Goal: Find specific page/section: Find specific page/section

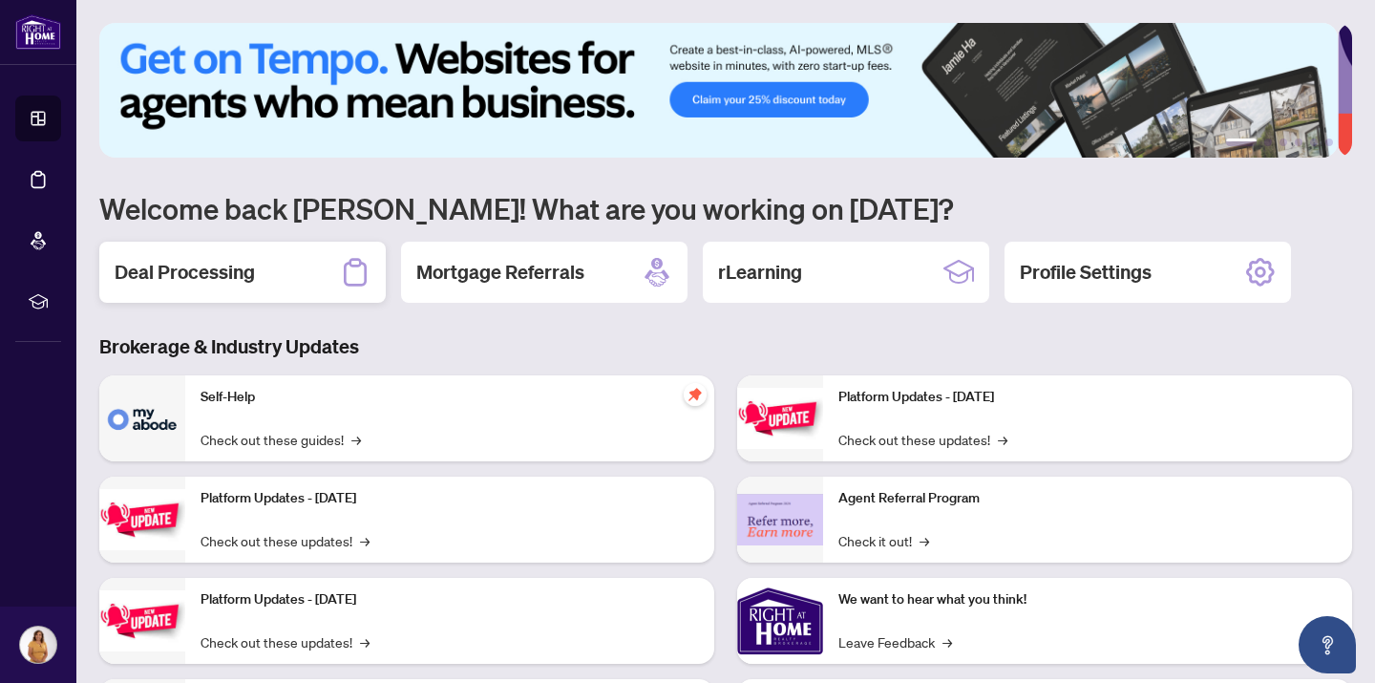
click at [359, 272] on icon at bounding box center [355, 272] width 31 height 31
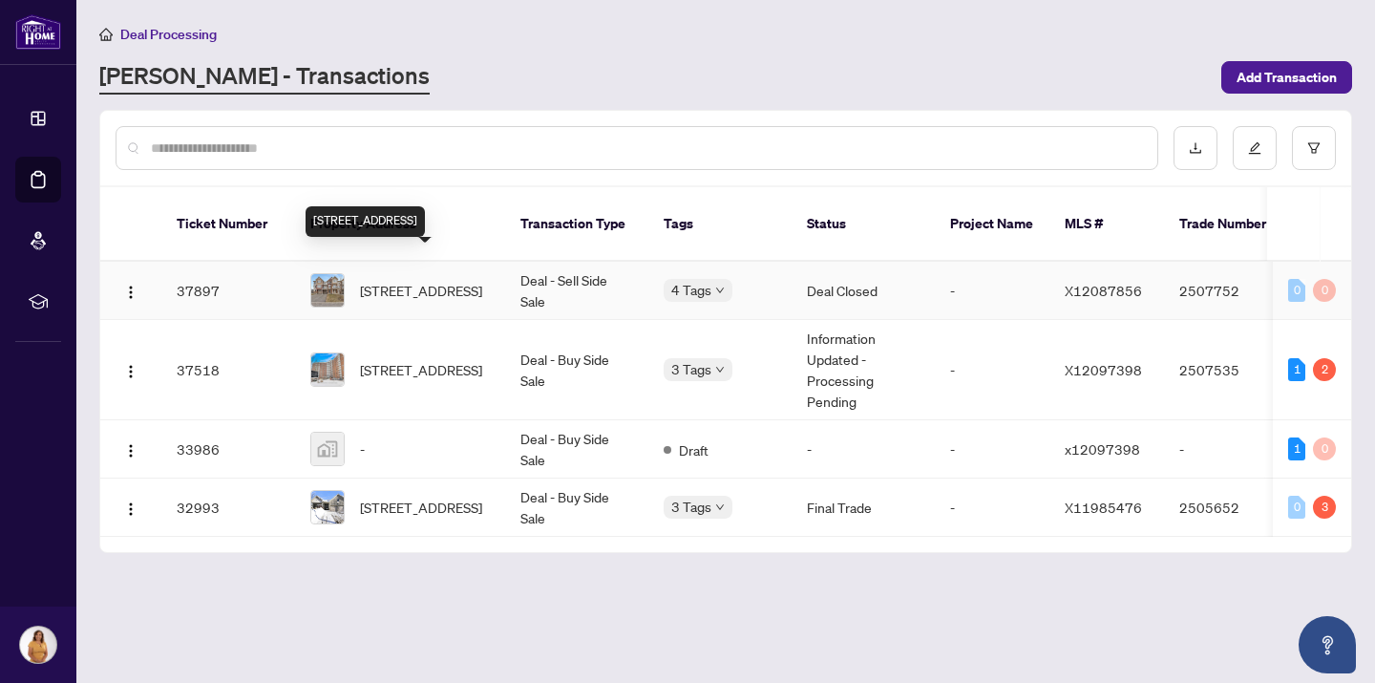
click at [431, 280] on span "[STREET_ADDRESS]" at bounding box center [421, 290] width 122 height 21
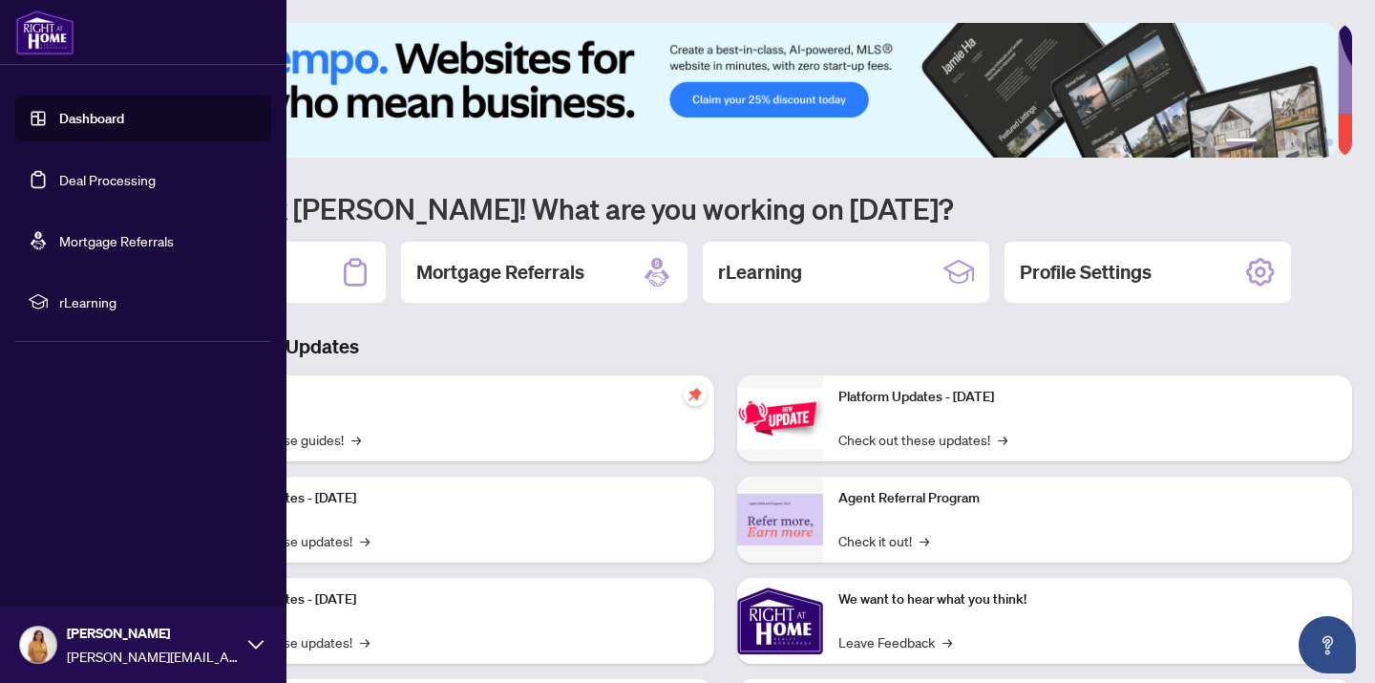
click at [95, 117] on link "Dashboard" at bounding box center [91, 118] width 65 height 17
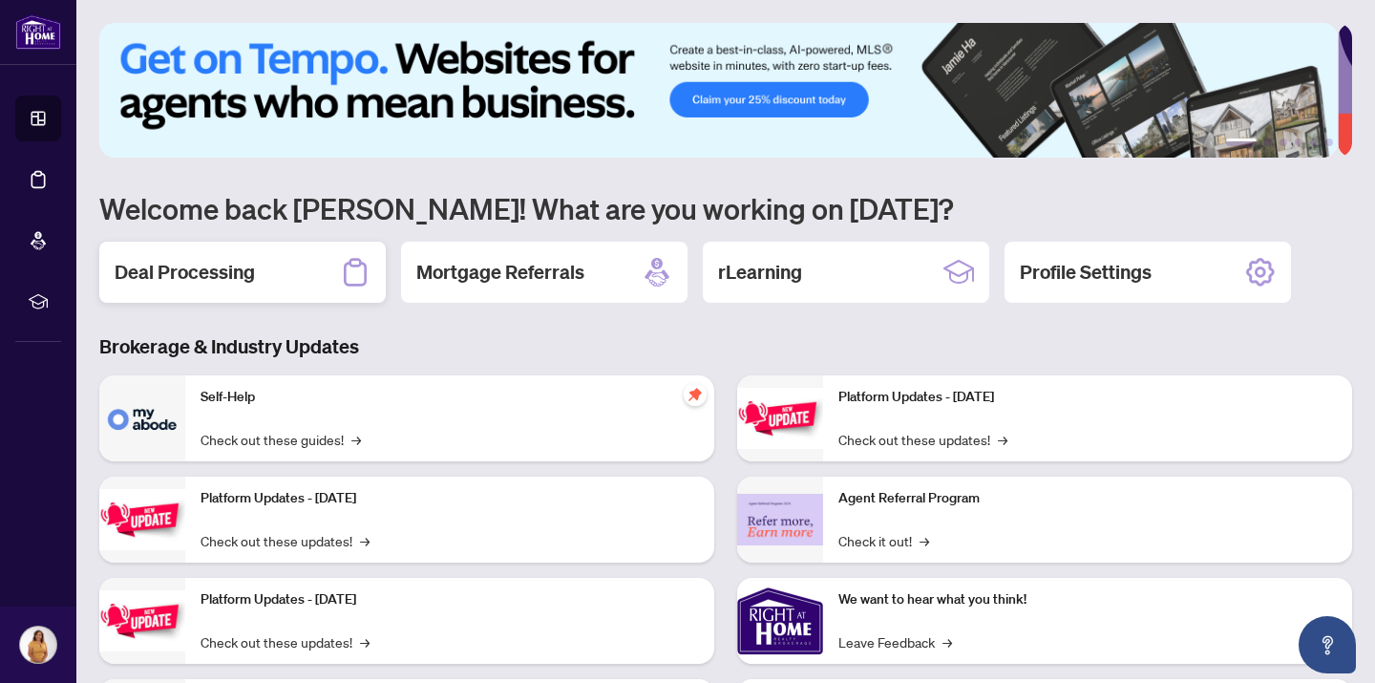
click at [213, 268] on h2 "Deal Processing" at bounding box center [185, 272] width 140 height 27
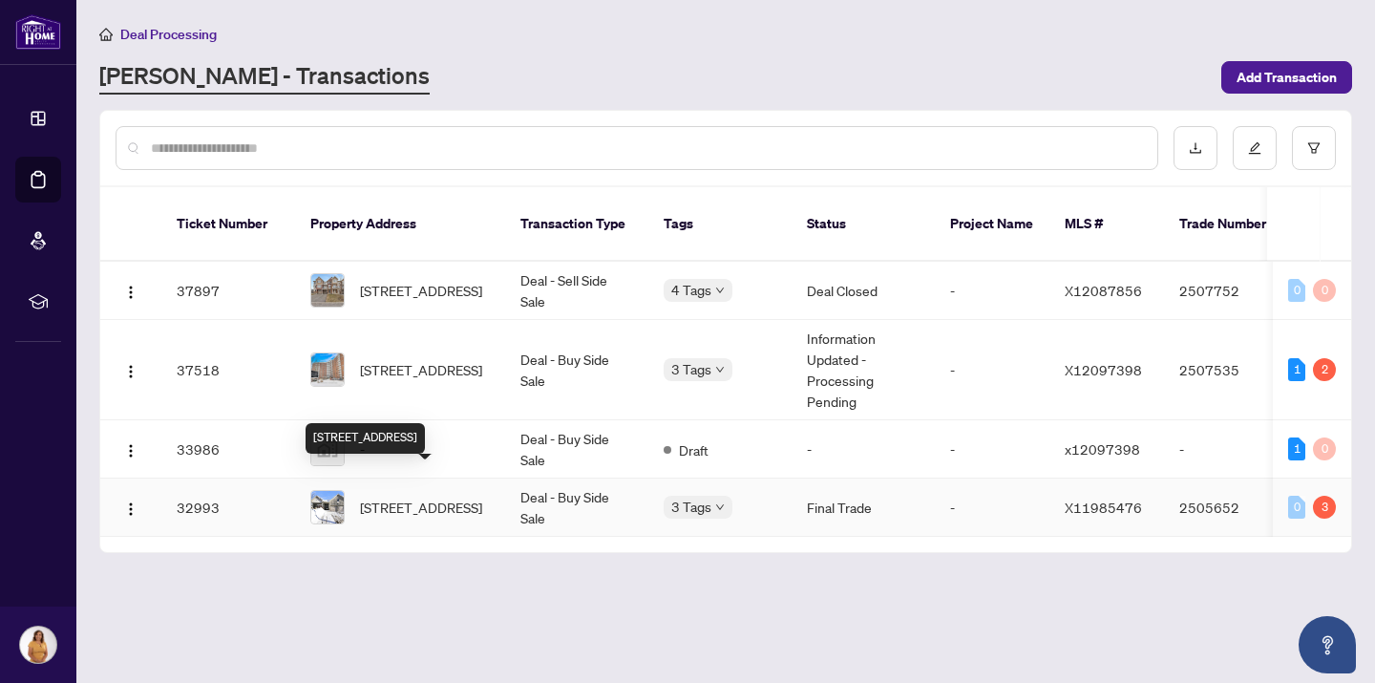
click at [439, 496] on span "[STREET_ADDRESS]" at bounding box center [421, 506] width 122 height 21
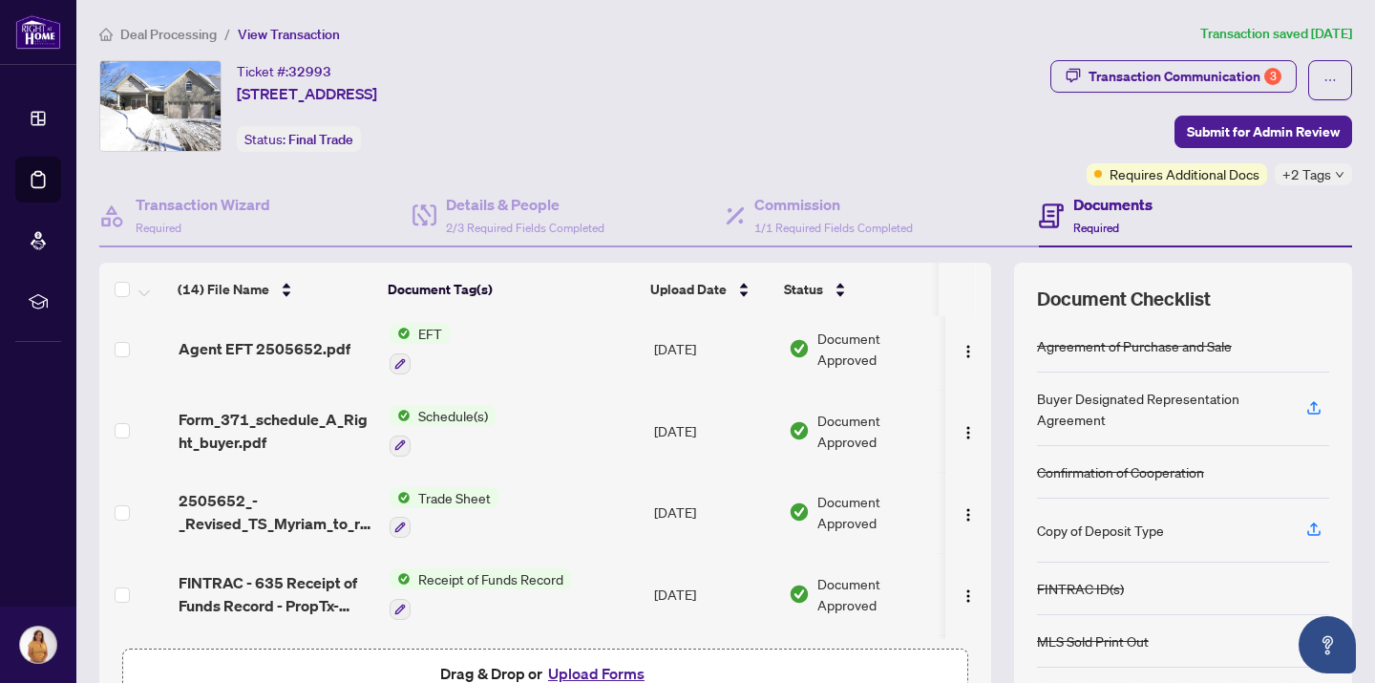
scroll to position [87, 0]
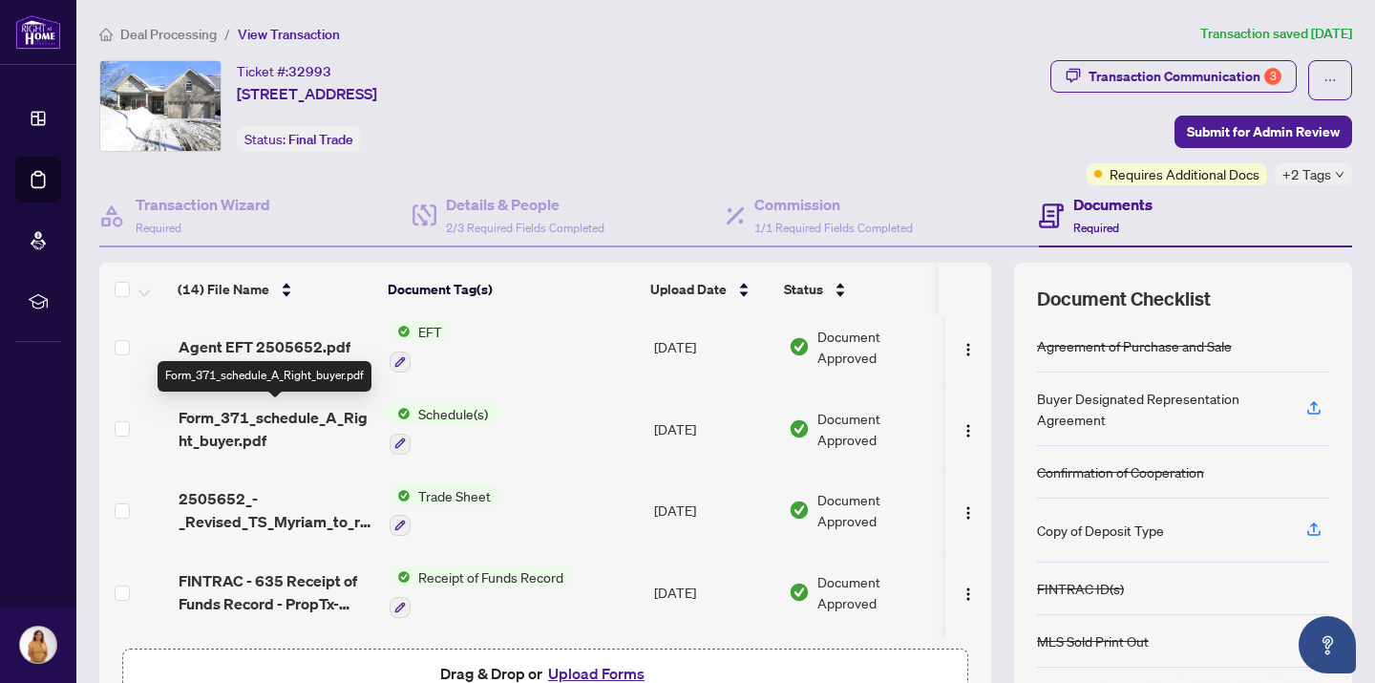
click at [283, 415] on span "Form_371_schedule_A_Right_buyer.pdf" at bounding box center [277, 429] width 197 height 46
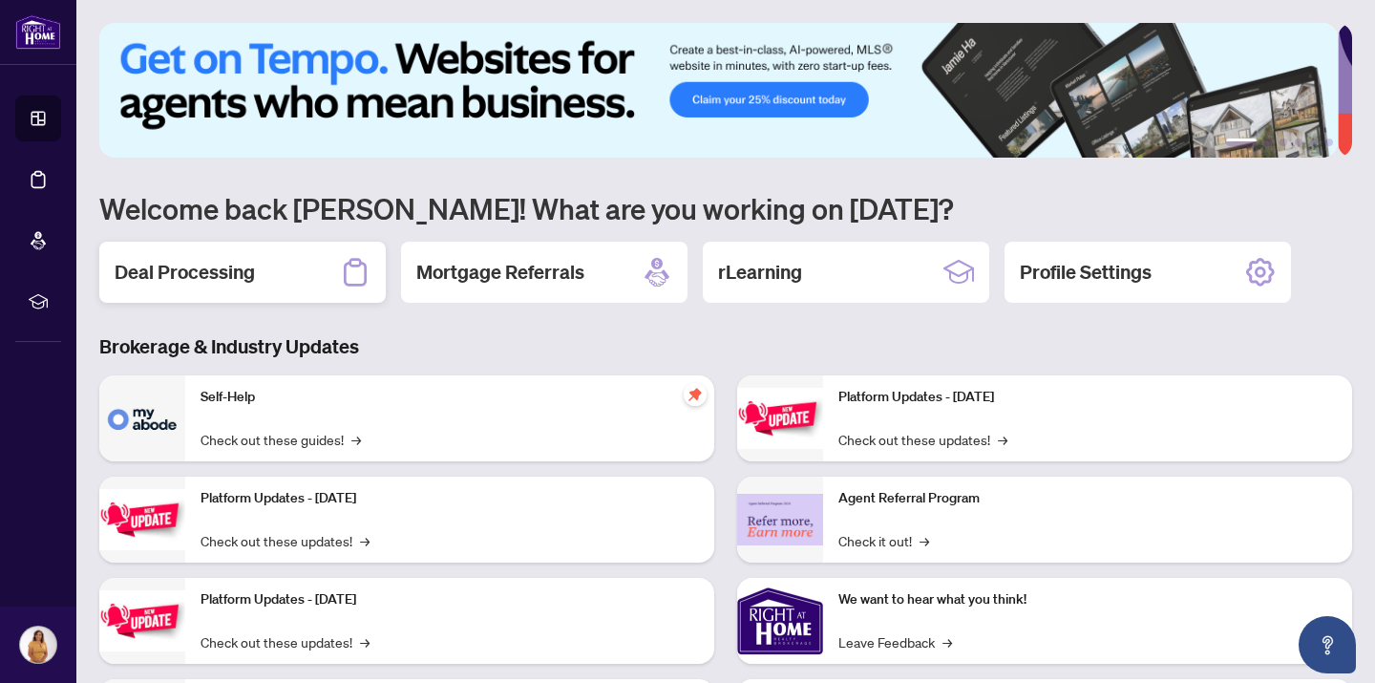
click at [223, 275] on h2 "Deal Processing" at bounding box center [185, 272] width 140 height 27
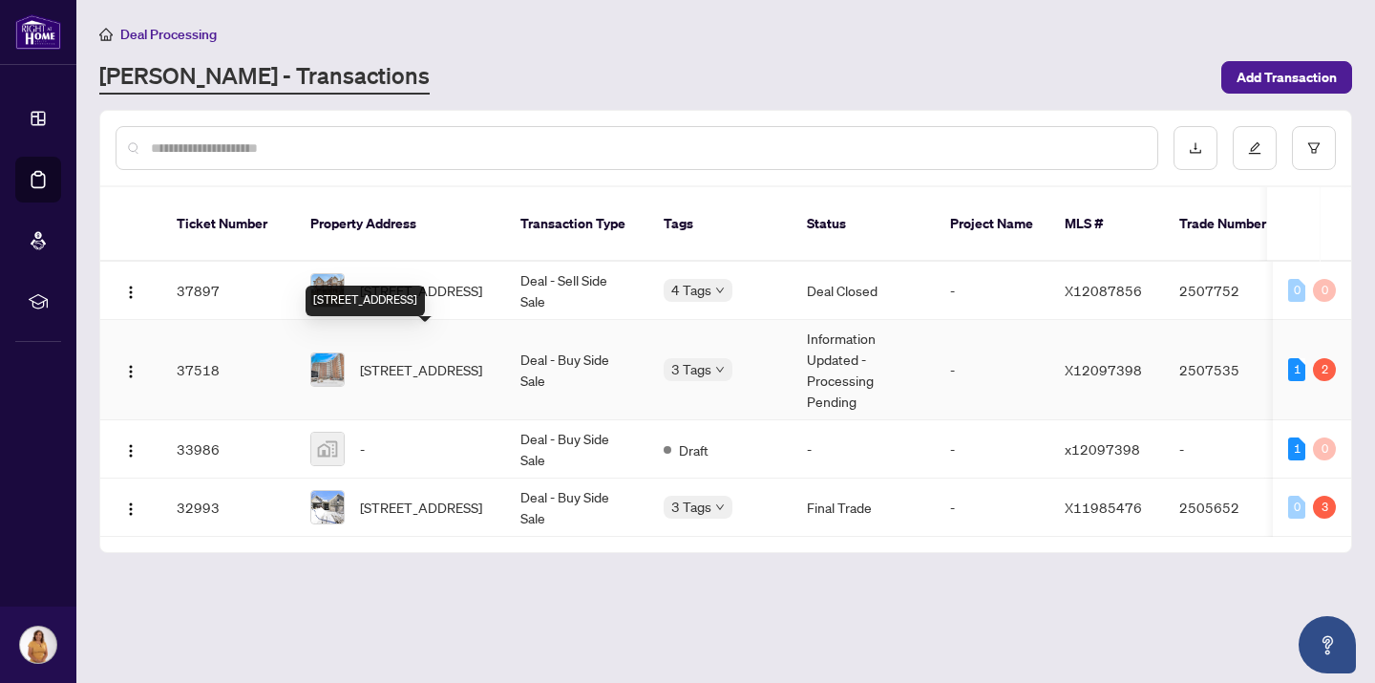
click at [432, 359] on span "[STREET_ADDRESS]" at bounding box center [421, 369] width 122 height 21
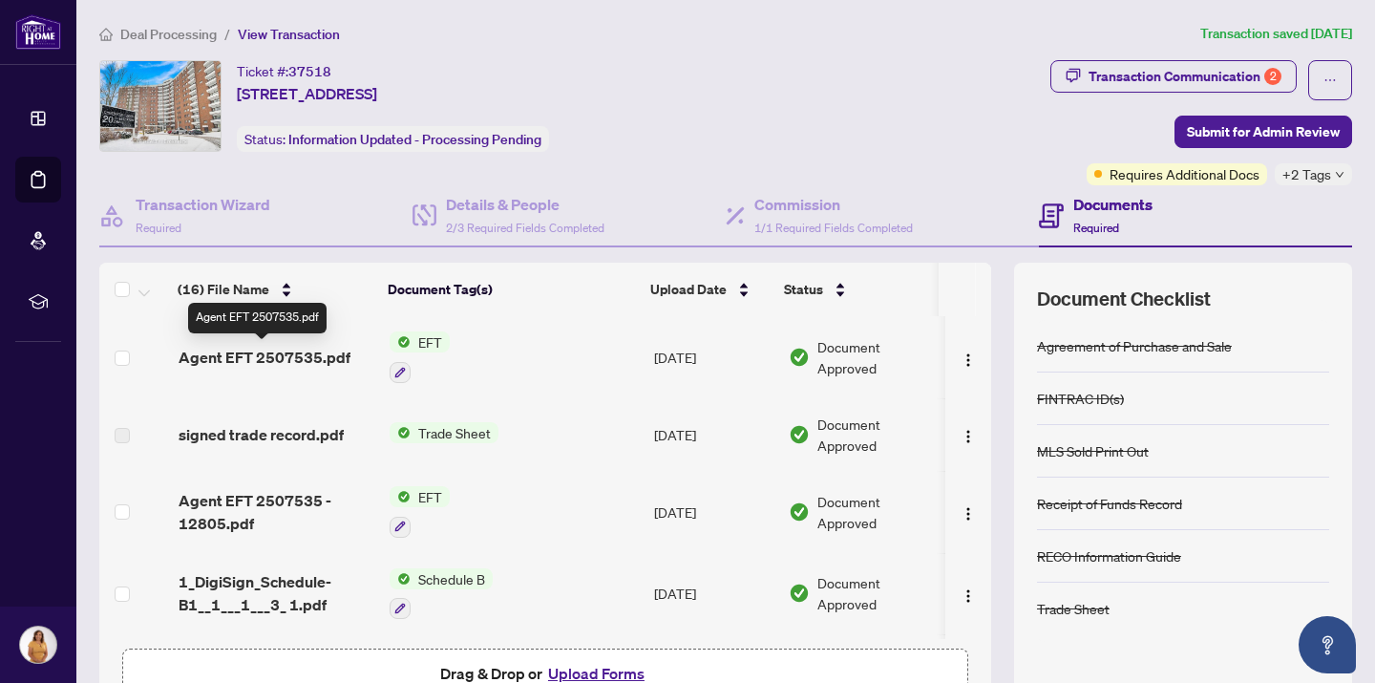
click at [319, 353] on span "Agent EFT 2507535.pdf" at bounding box center [265, 357] width 172 height 23
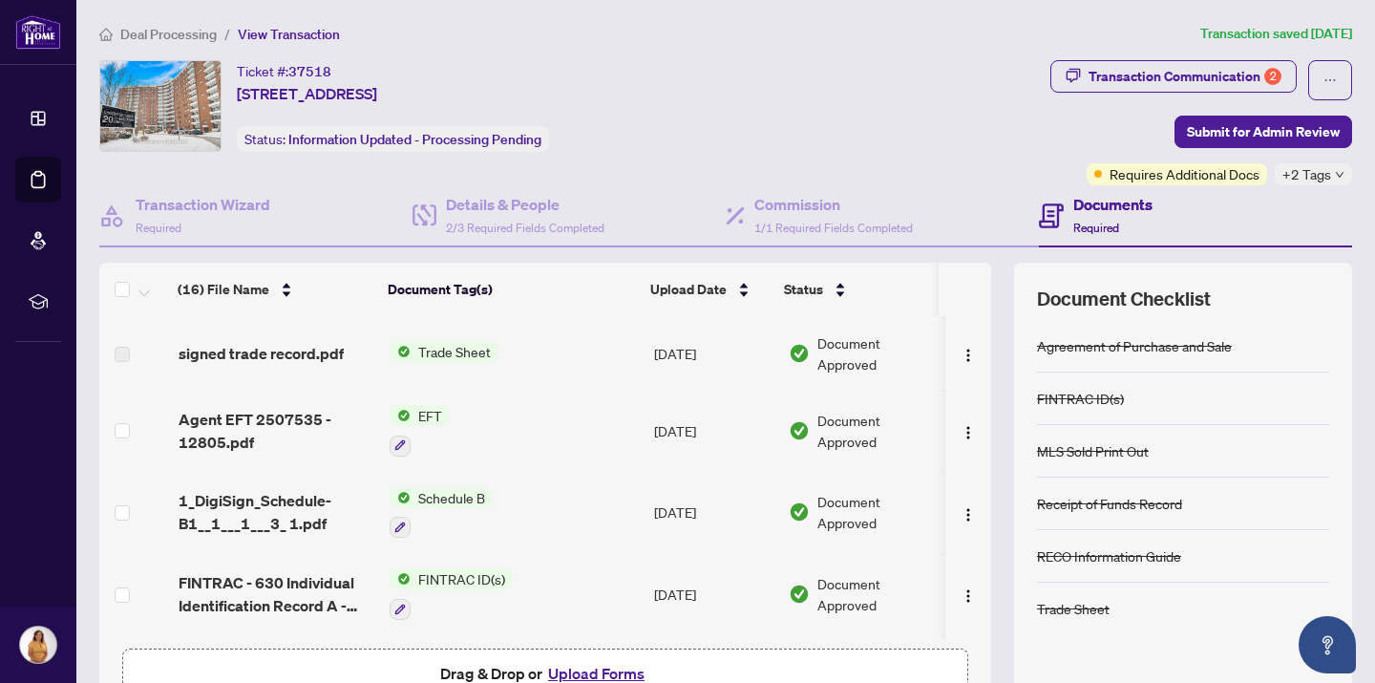
scroll to position [87, 0]
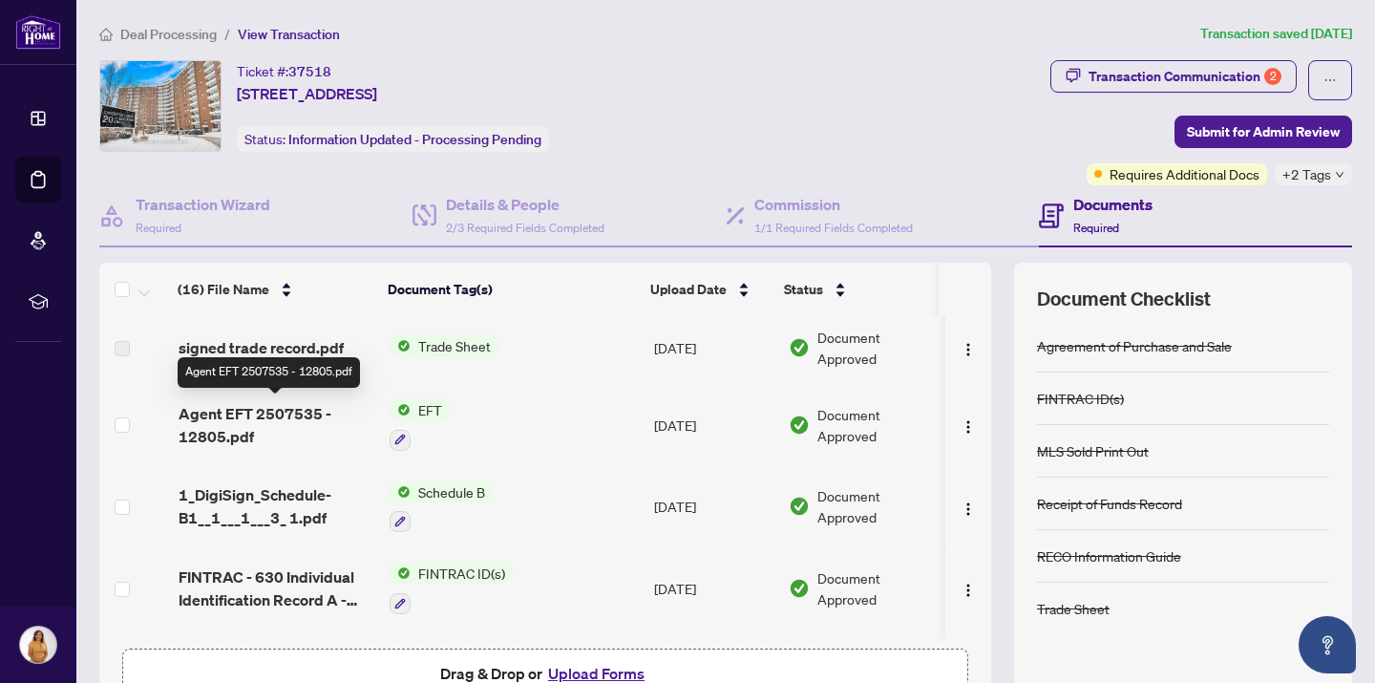
click at [292, 412] on span "Agent EFT 2507535 - 12805.pdf" at bounding box center [277, 425] width 197 height 46
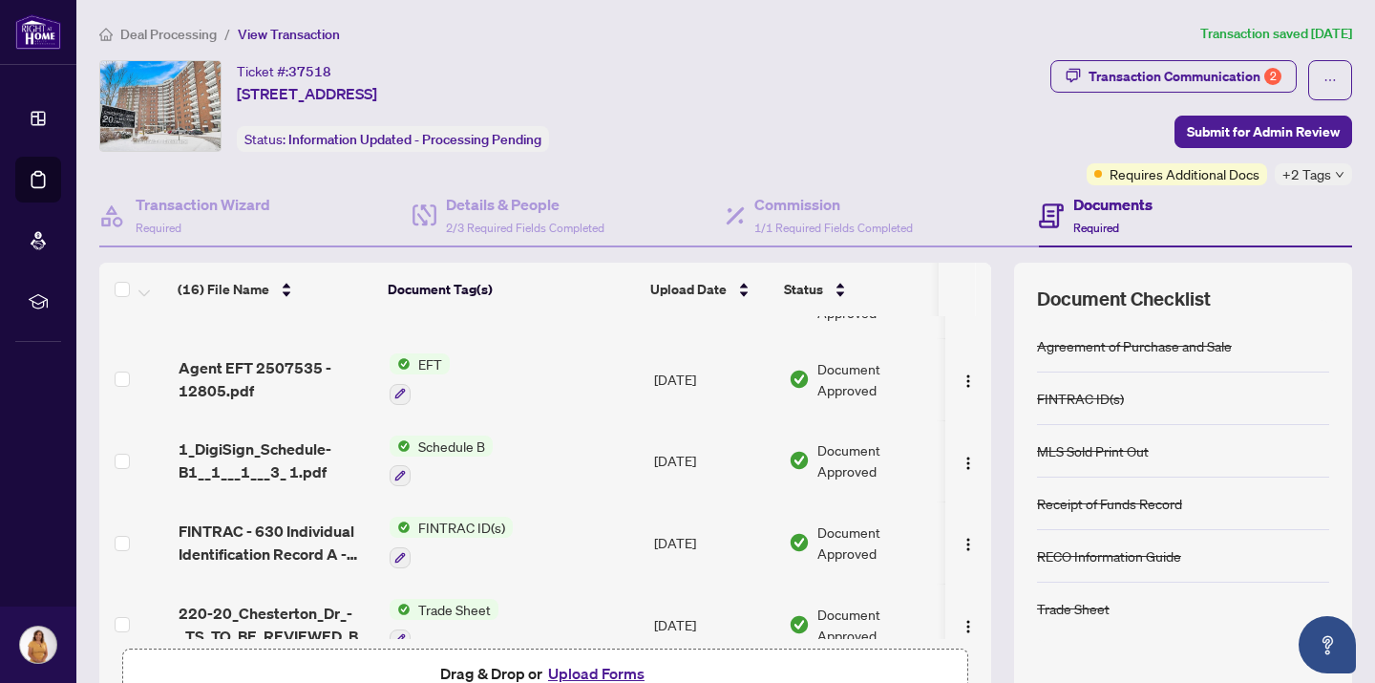
scroll to position [155, 0]
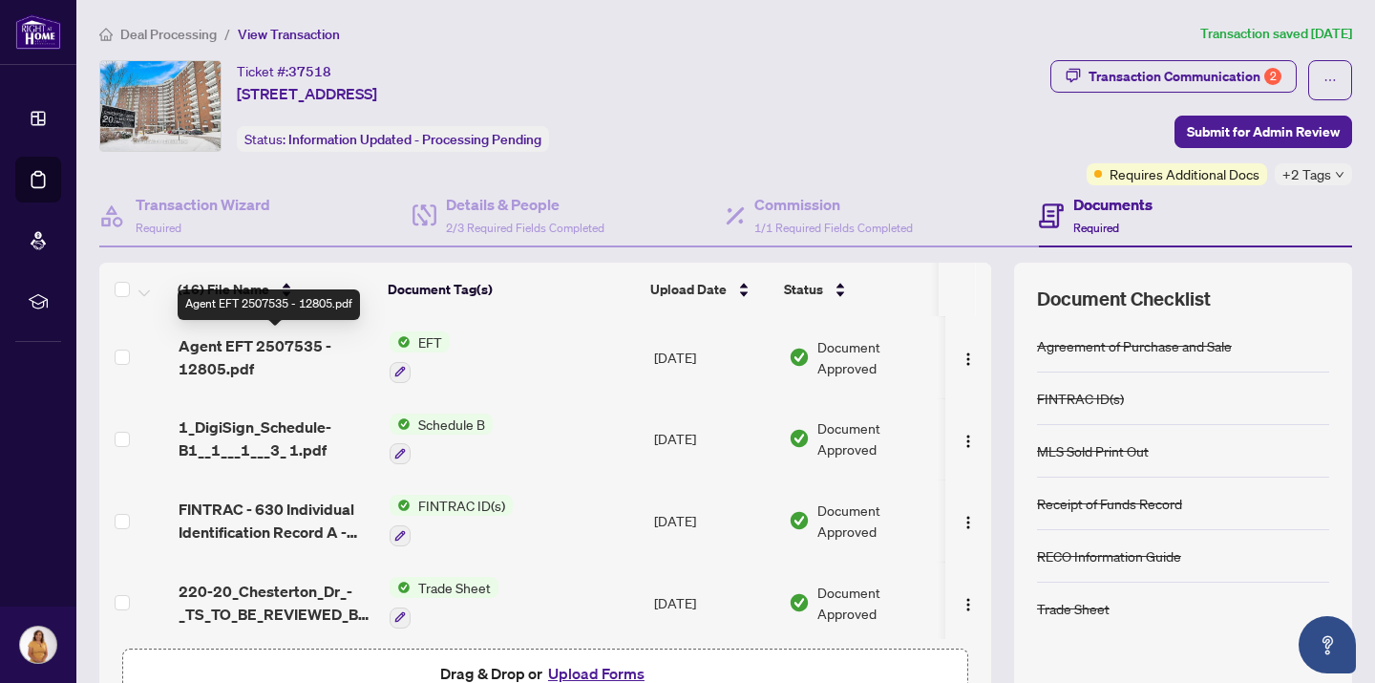
click at [302, 338] on span "Agent EFT 2507535 - 12805.pdf" at bounding box center [277, 357] width 197 height 46
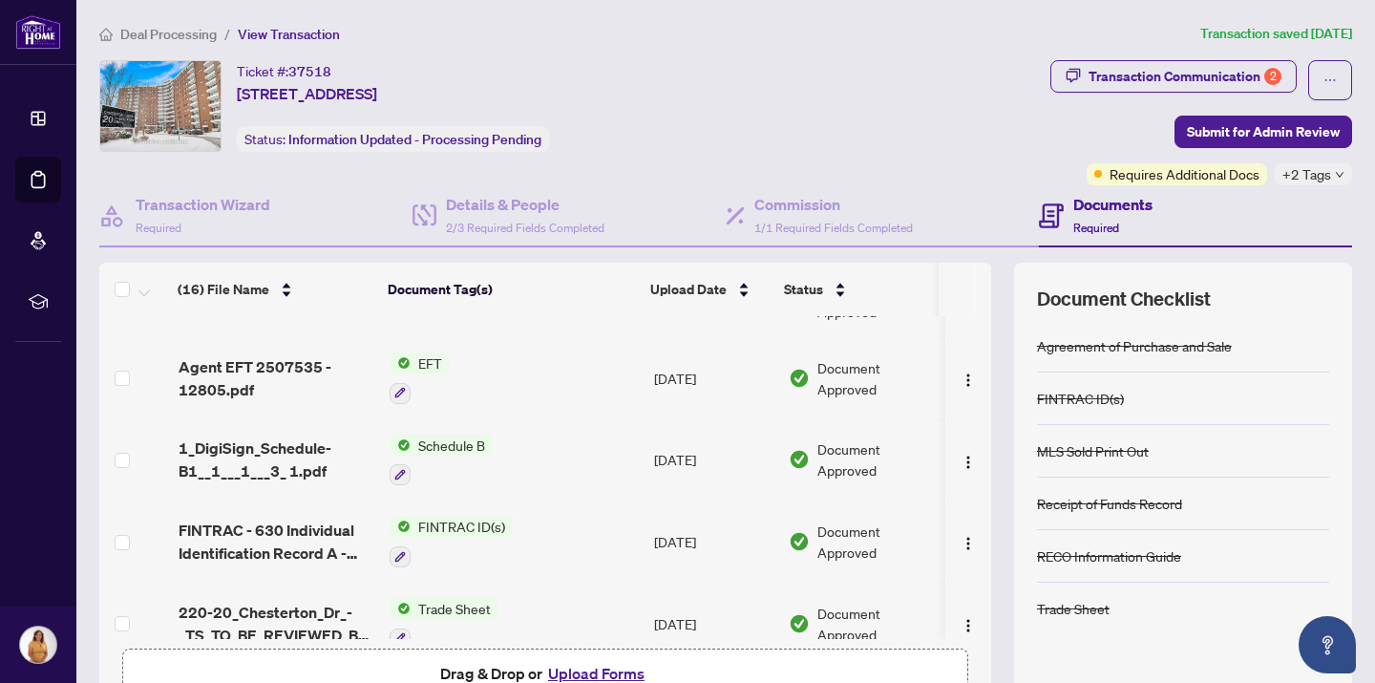
scroll to position [137, 0]
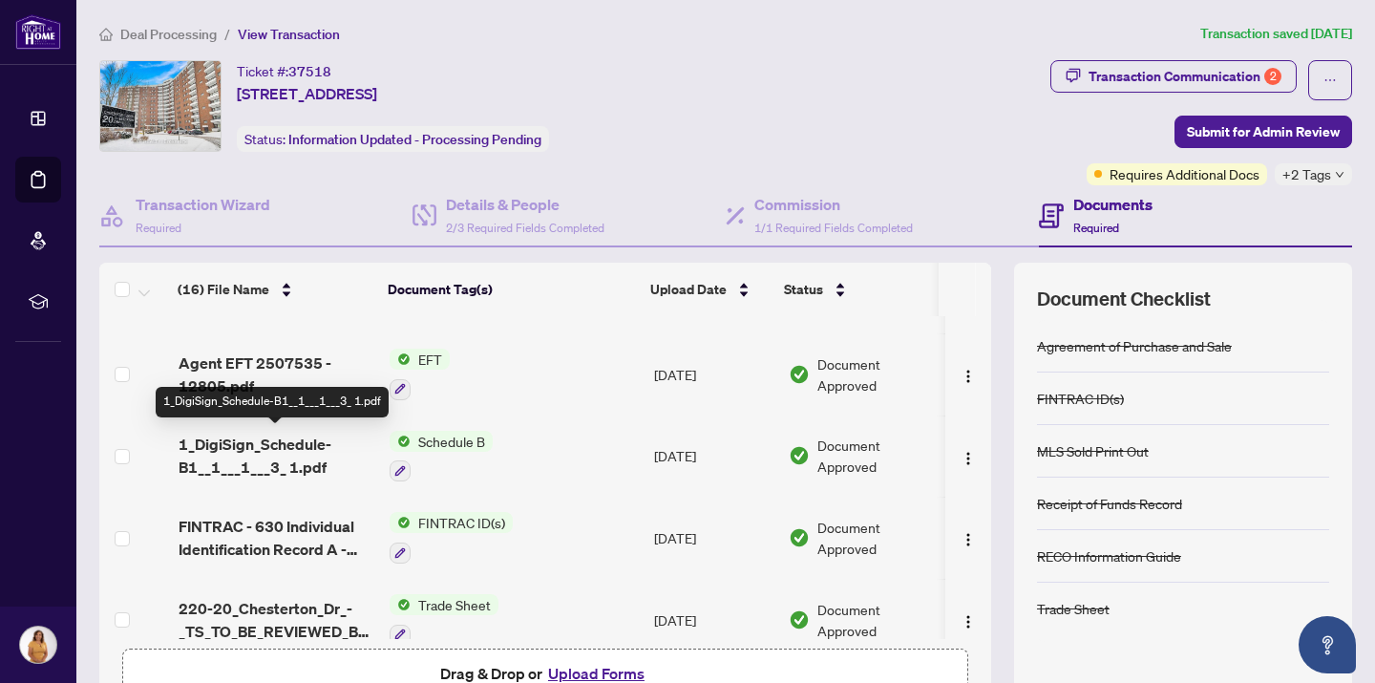
click at [313, 449] on span "1_DigiSign_Schedule-B1__1___1___3_ 1.pdf" at bounding box center [277, 455] width 197 height 46
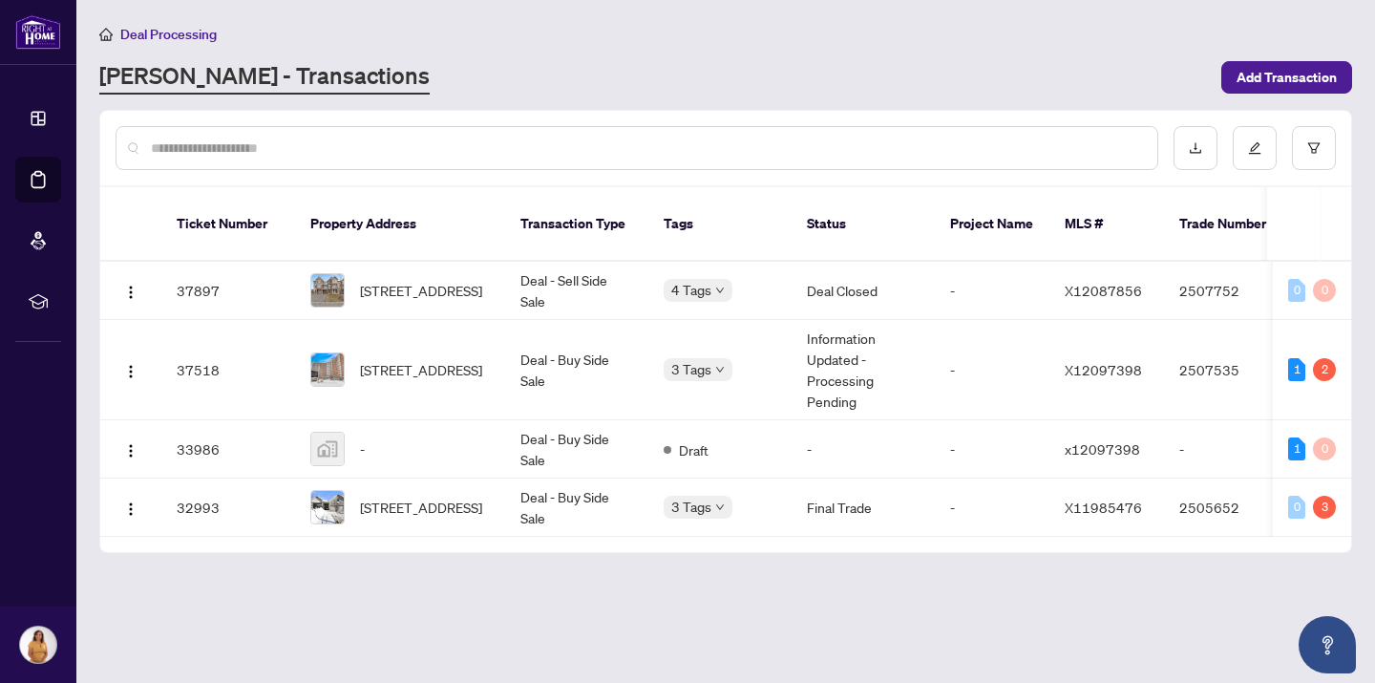
click at [183, 148] on input "text" at bounding box center [646, 147] width 991 height 21
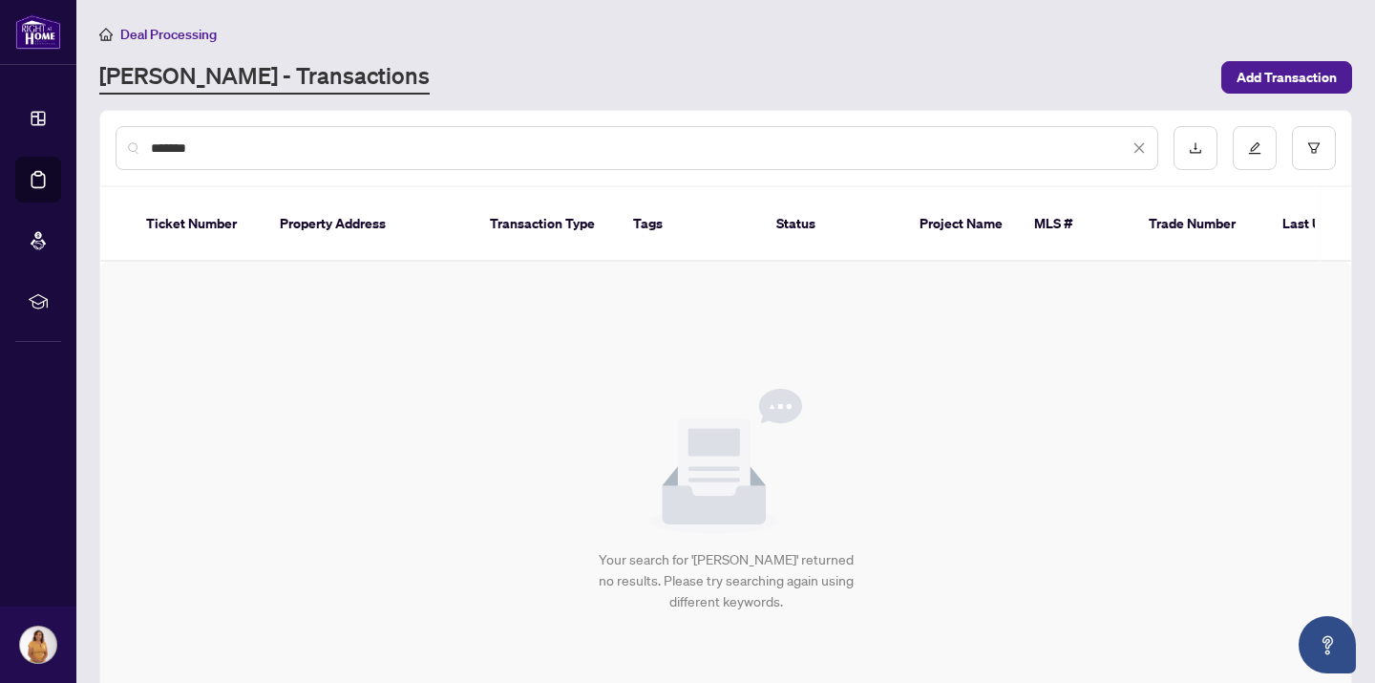
type input "********"
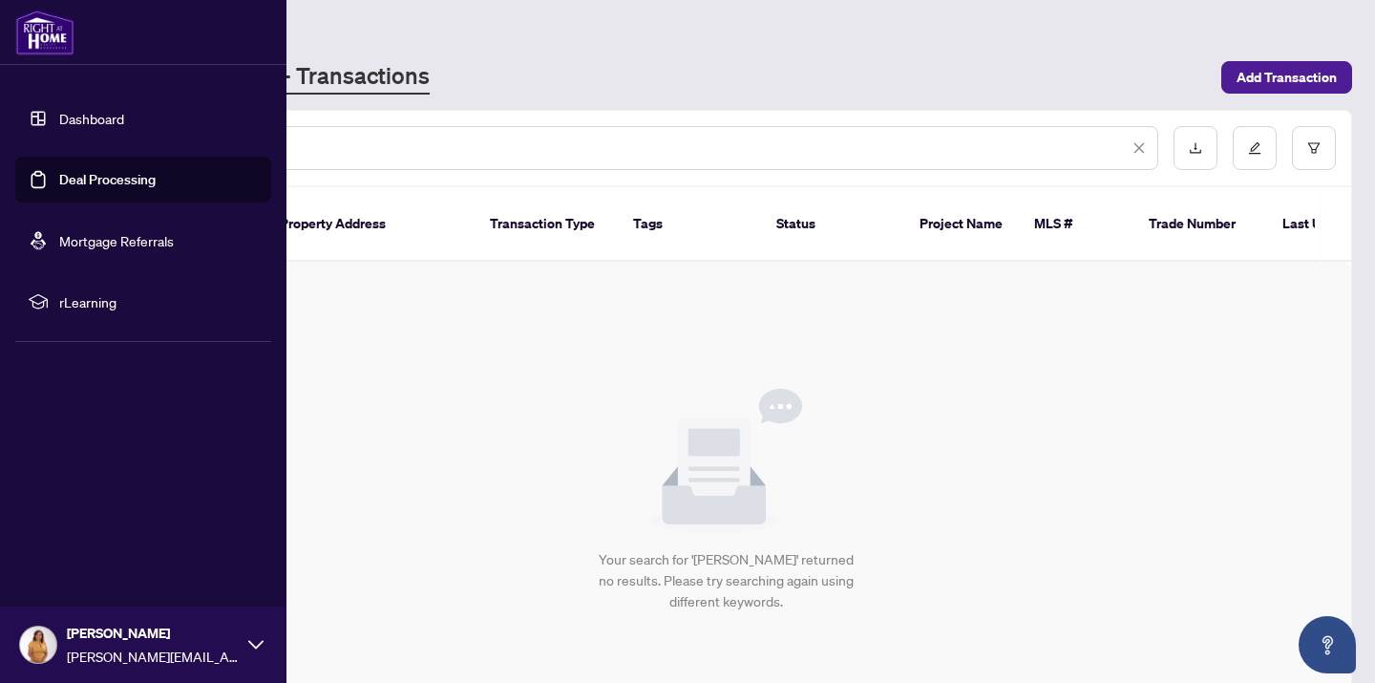
click at [100, 116] on link "Dashboard" at bounding box center [91, 118] width 65 height 17
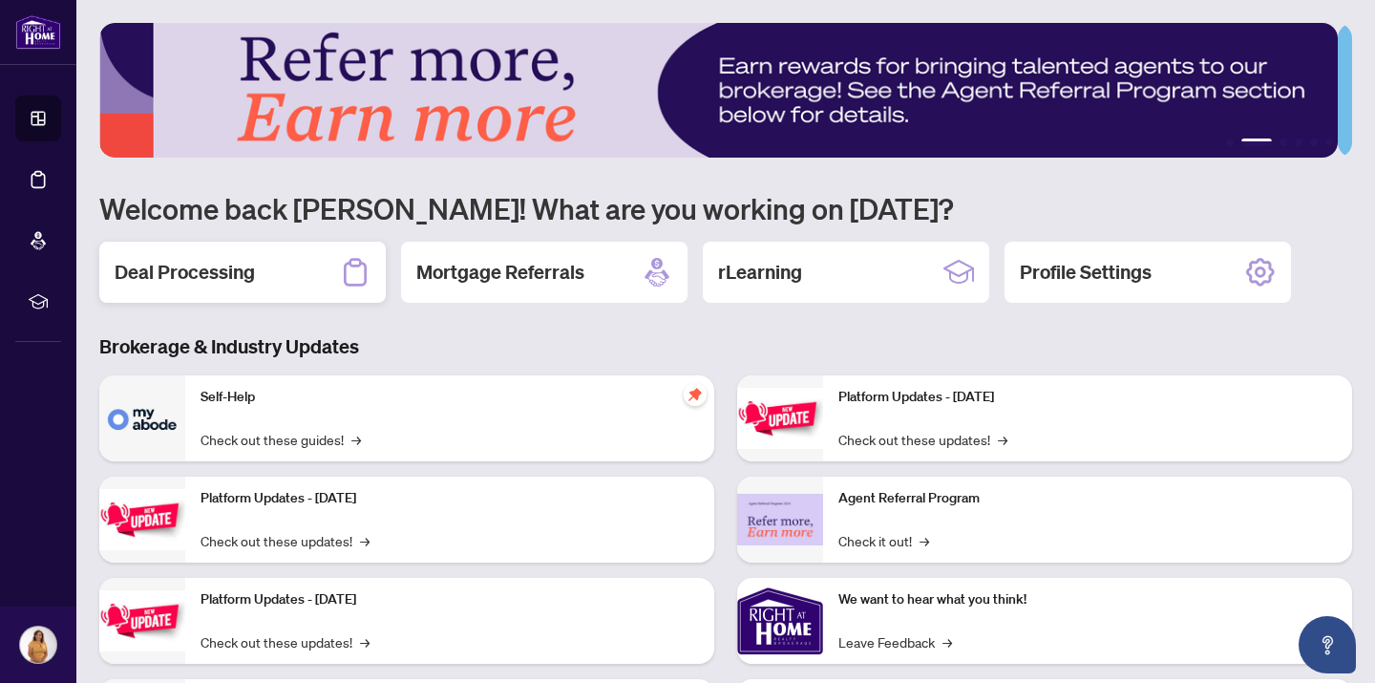
click at [235, 270] on h2 "Deal Processing" at bounding box center [185, 272] width 140 height 27
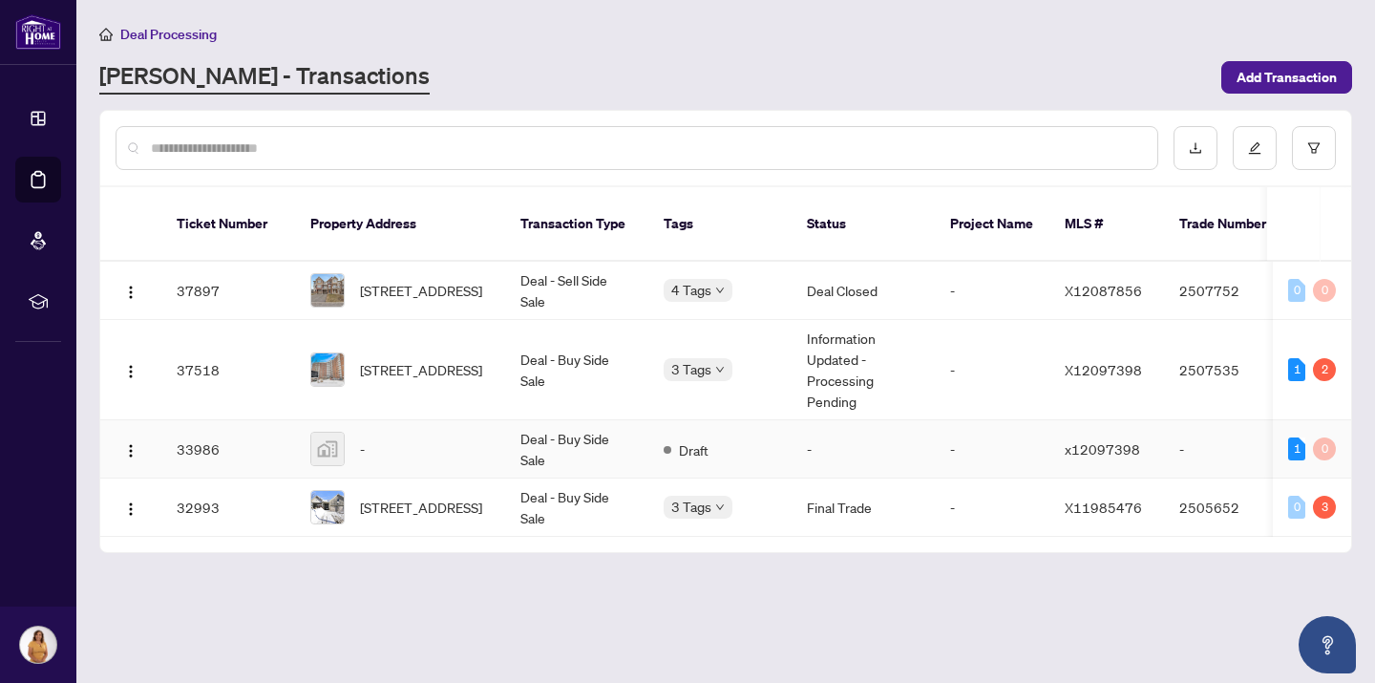
click at [586, 421] on td "Deal - Buy Side Sale" at bounding box center [576, 449] width 143 height 58
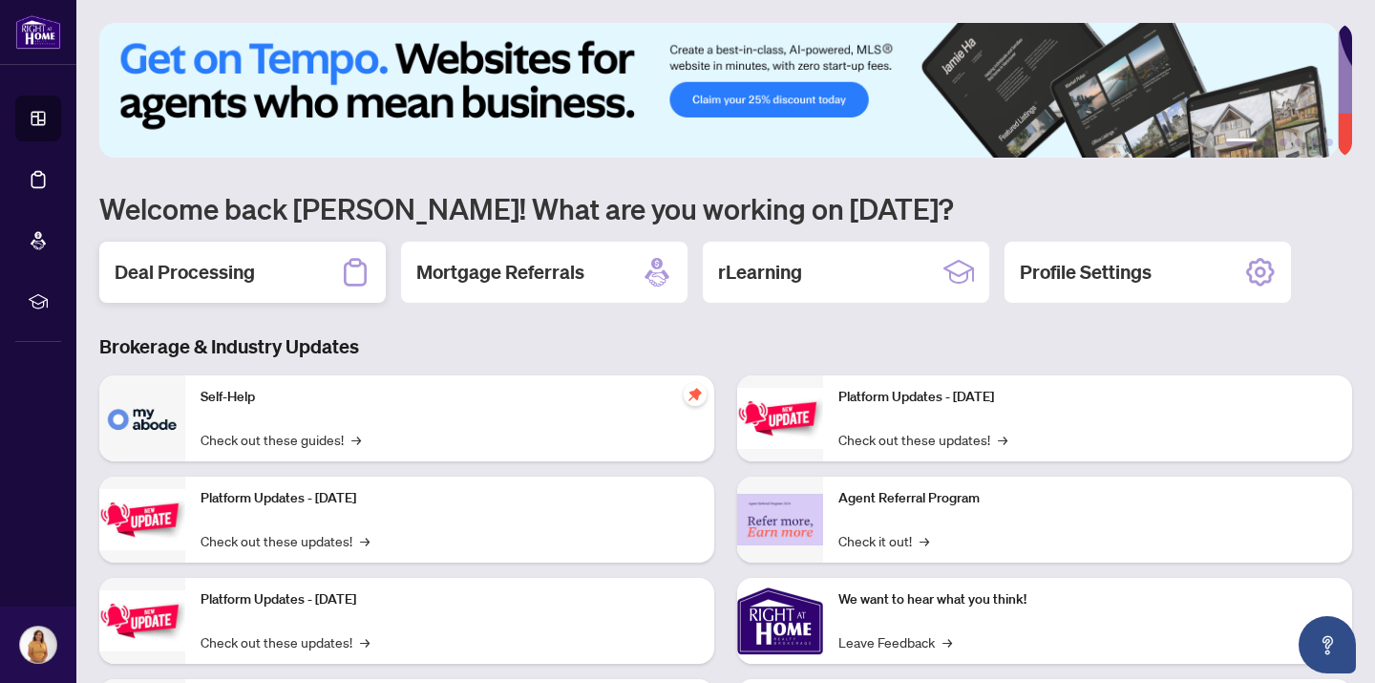
click at [260, 269] on div "Deal Processing" at bounding box center [242, 272] width 286 height 61
